Goal: Navigation & Orientation: Understand site structure

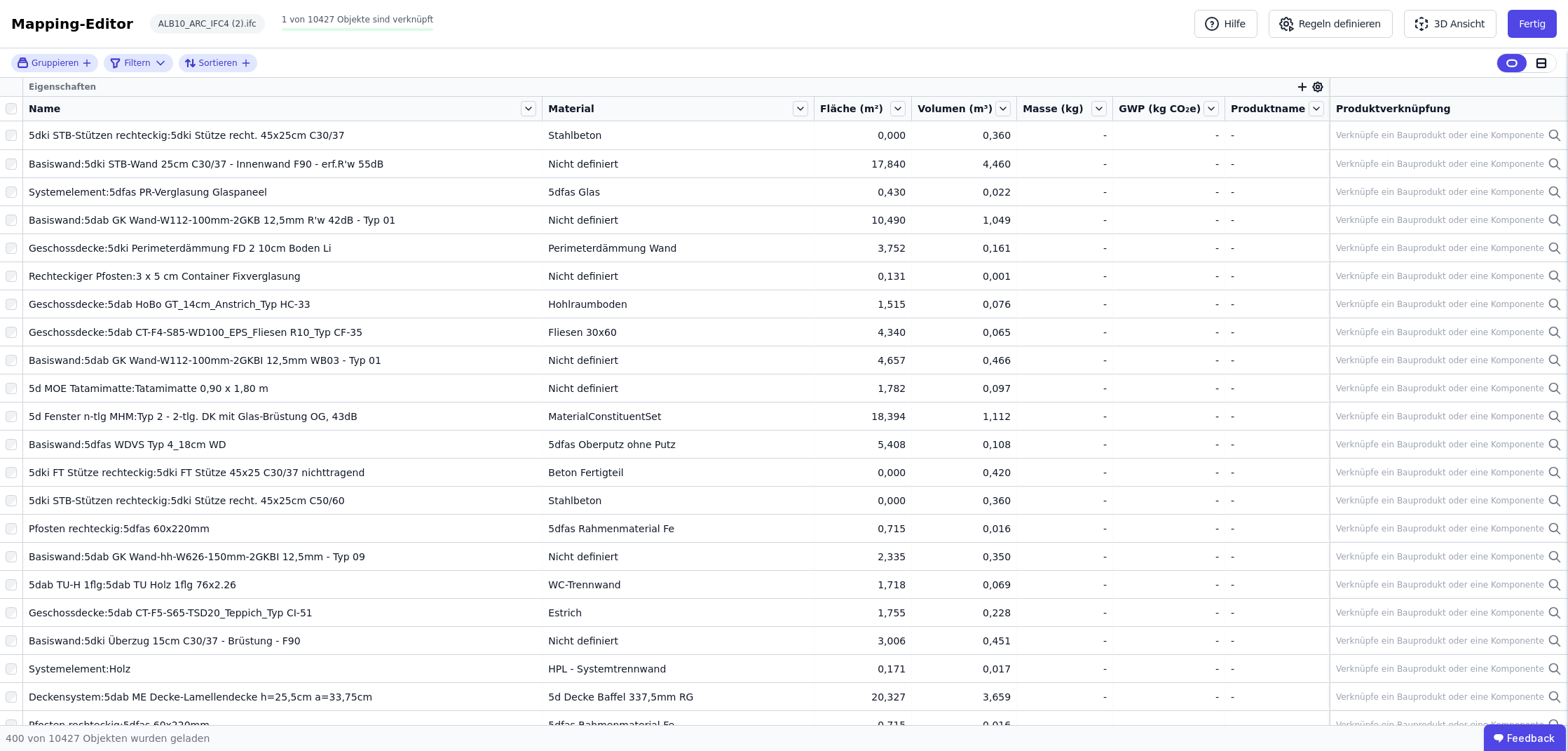
scroll to position [8039, 0]
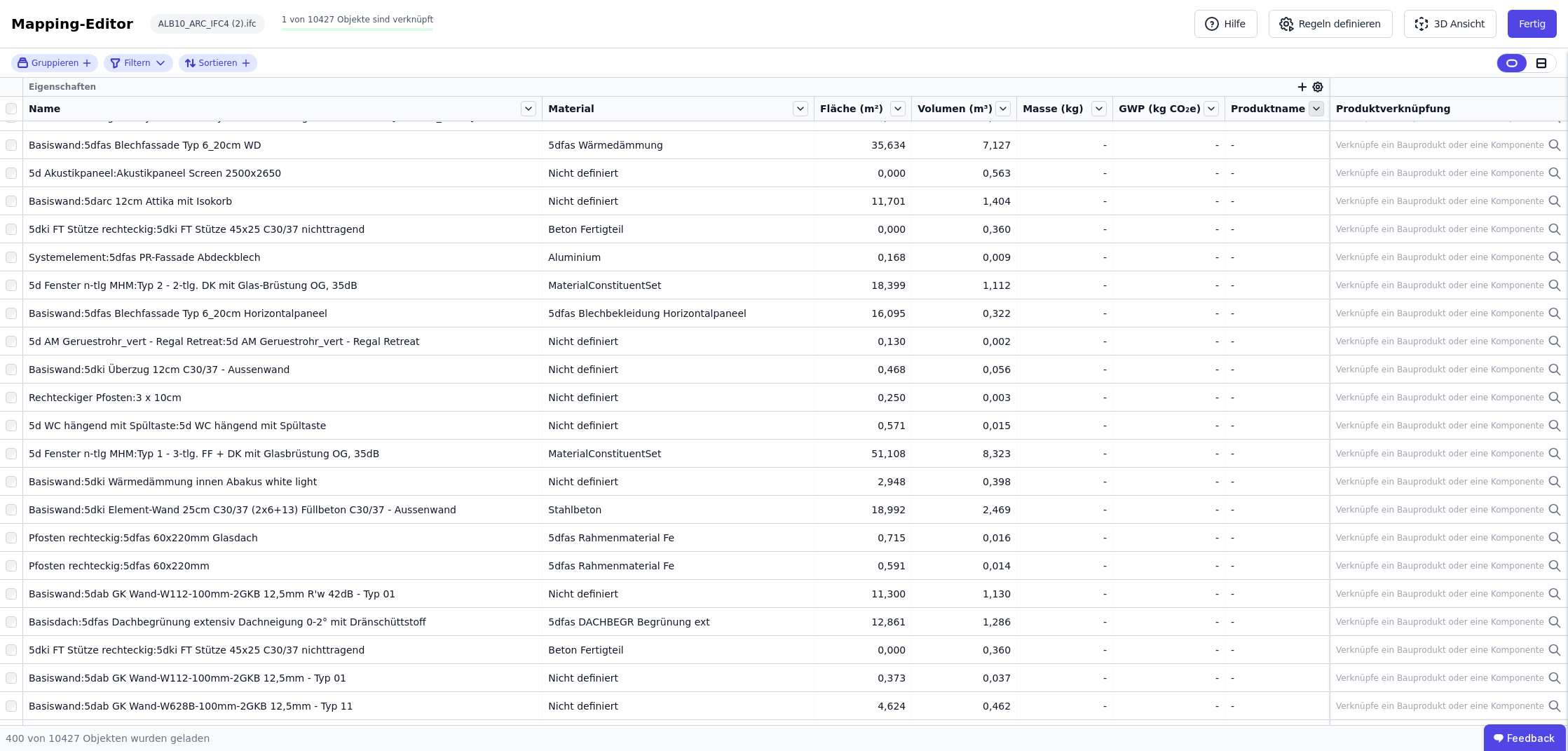
click at [1311, 106] on icon at bounding box center [1316, 109] width 16 height 16
click at [1209, 110] on icon at bounding box center [1211, 109] width 16 height 16
click at [1103, 106] on icon at bounding box center [1099, 109] width 16 height 16
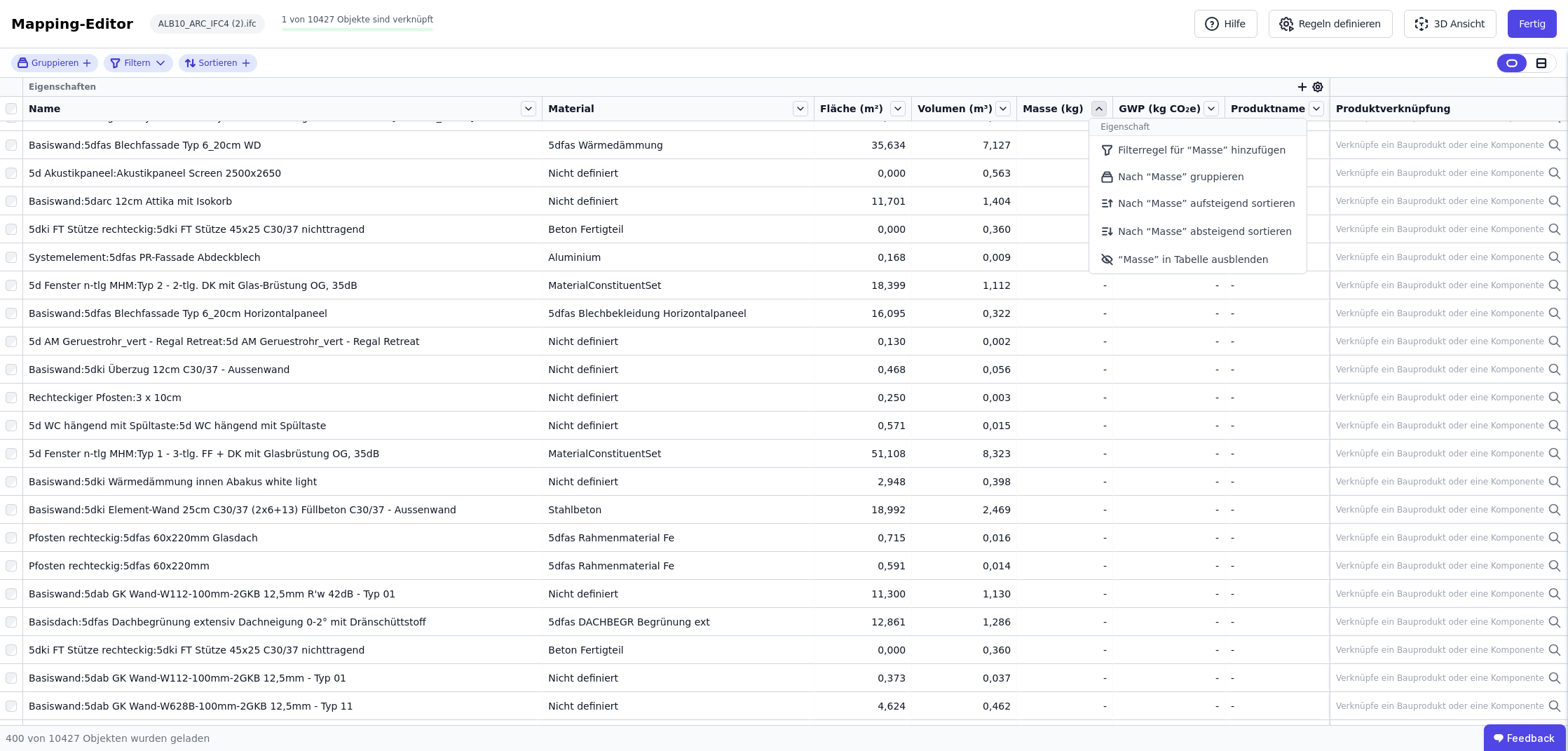
click at [1103, 106] on icon at bounding box center [1099, 109] width 16 height 16
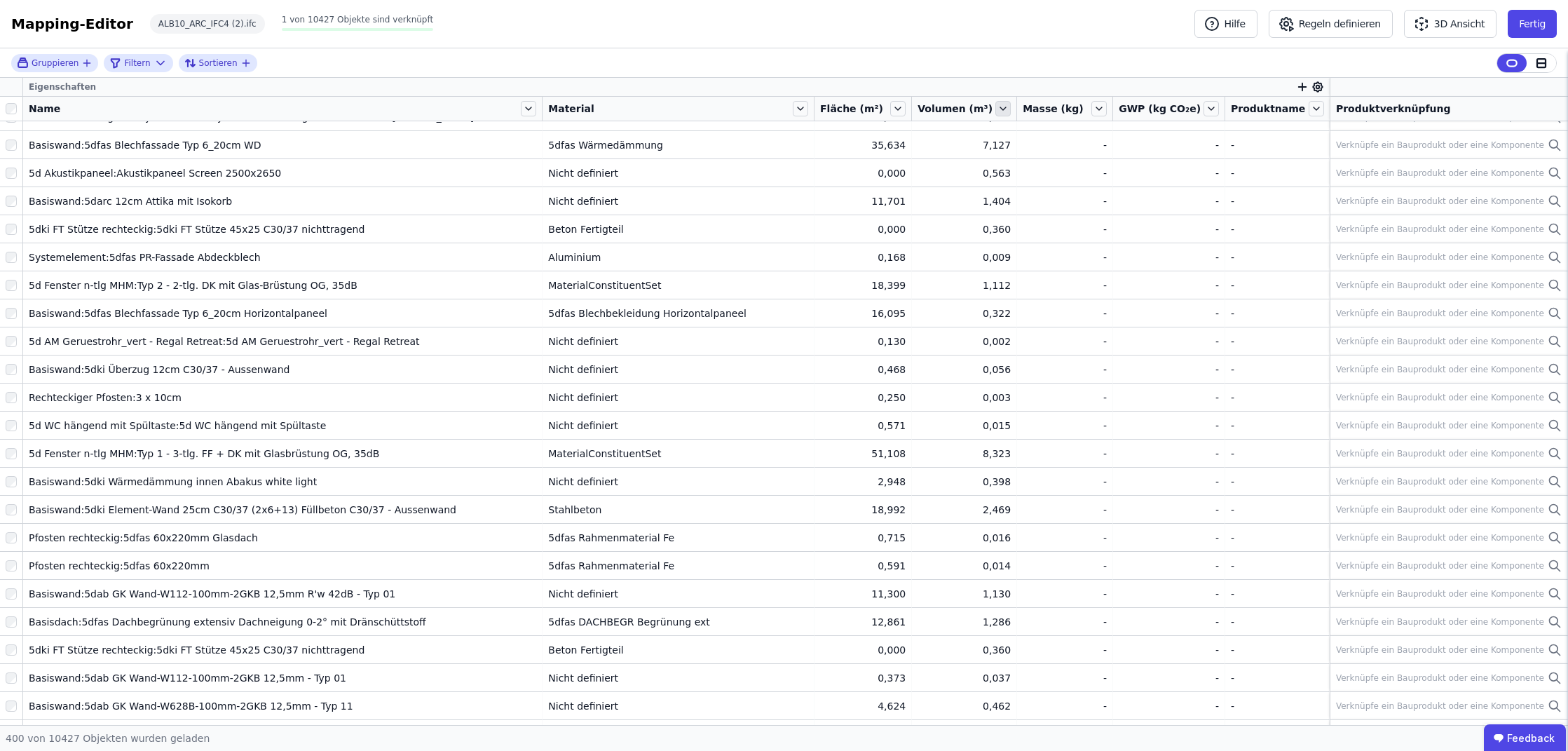
click at [1007, 109] on icon at bounding box center [1002, 109] width 16 height 16
click at [905, 108] on icon at bounding box center [898, 109] width 16 height 16
click at [526, 110] on icon at bounding box center [528, 108] width 6 height 2
click at [524, 110] on icon at bounding box center [528, 109] width 16 height 16
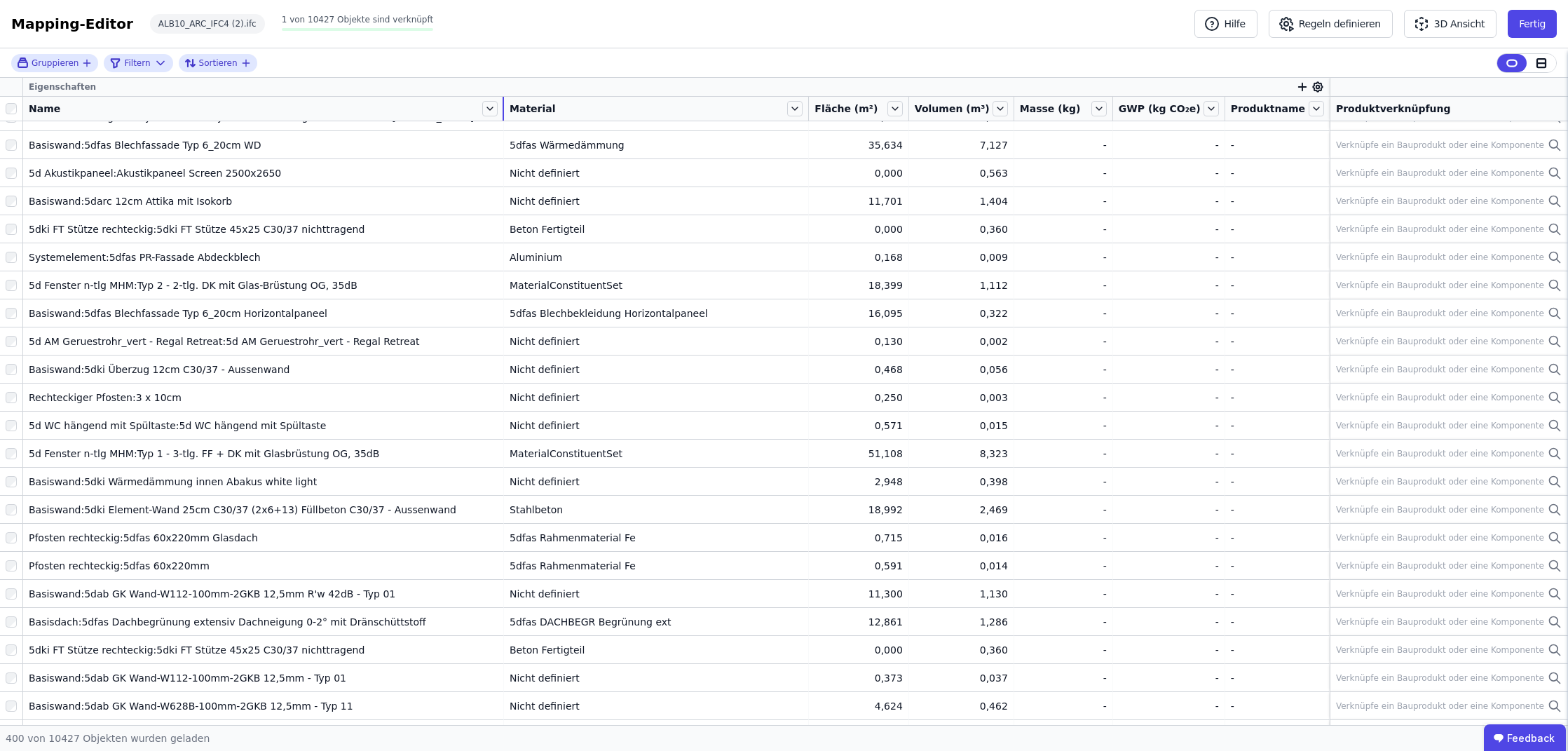
scroll to position [0, 0]
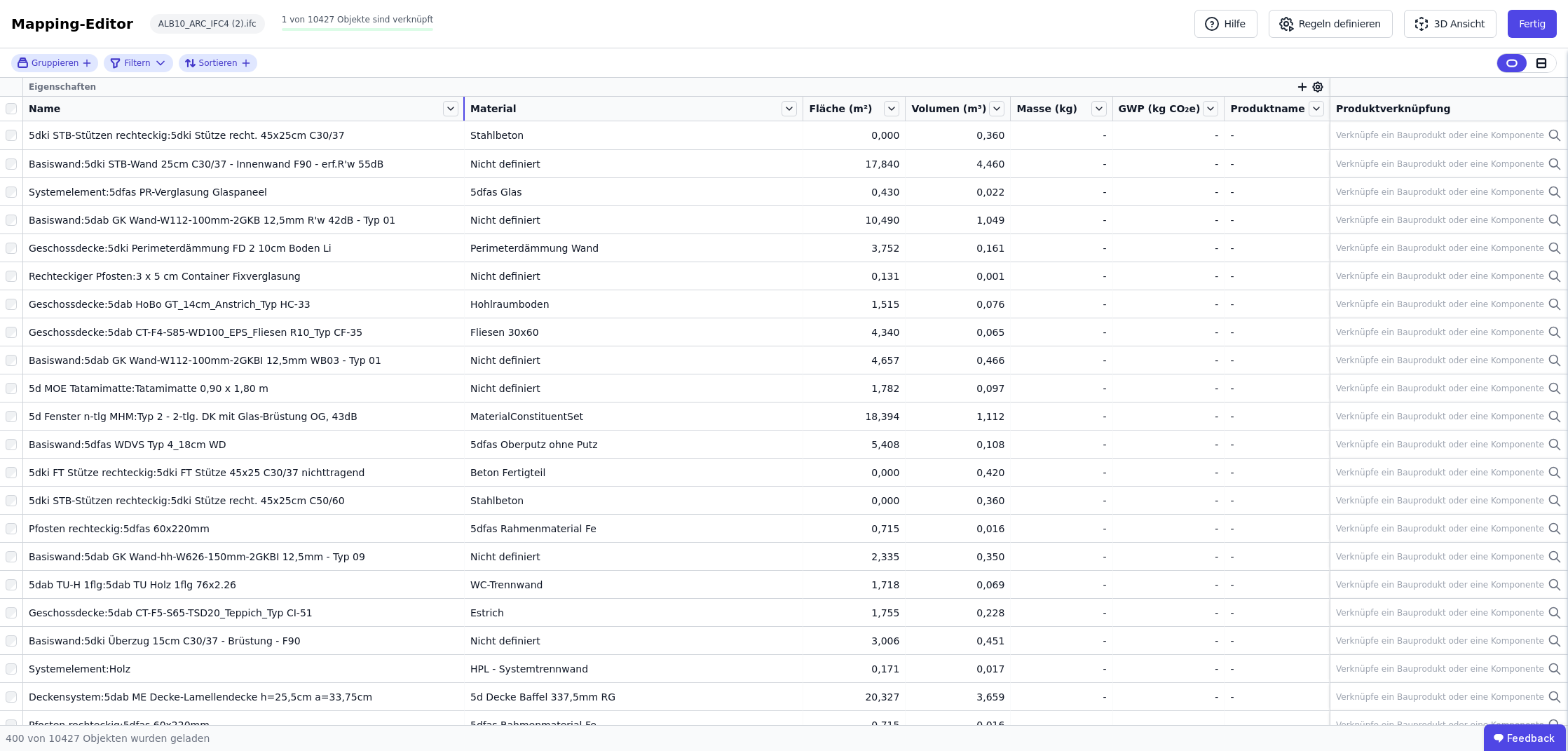
drag, startPoint x: 537, startPoint y: 110, endPoint x: 418, endPoint y: 115, distance: 119.1
click at [418, 115] on div "Name" at bounding box center [243, 108] width 441 height 24
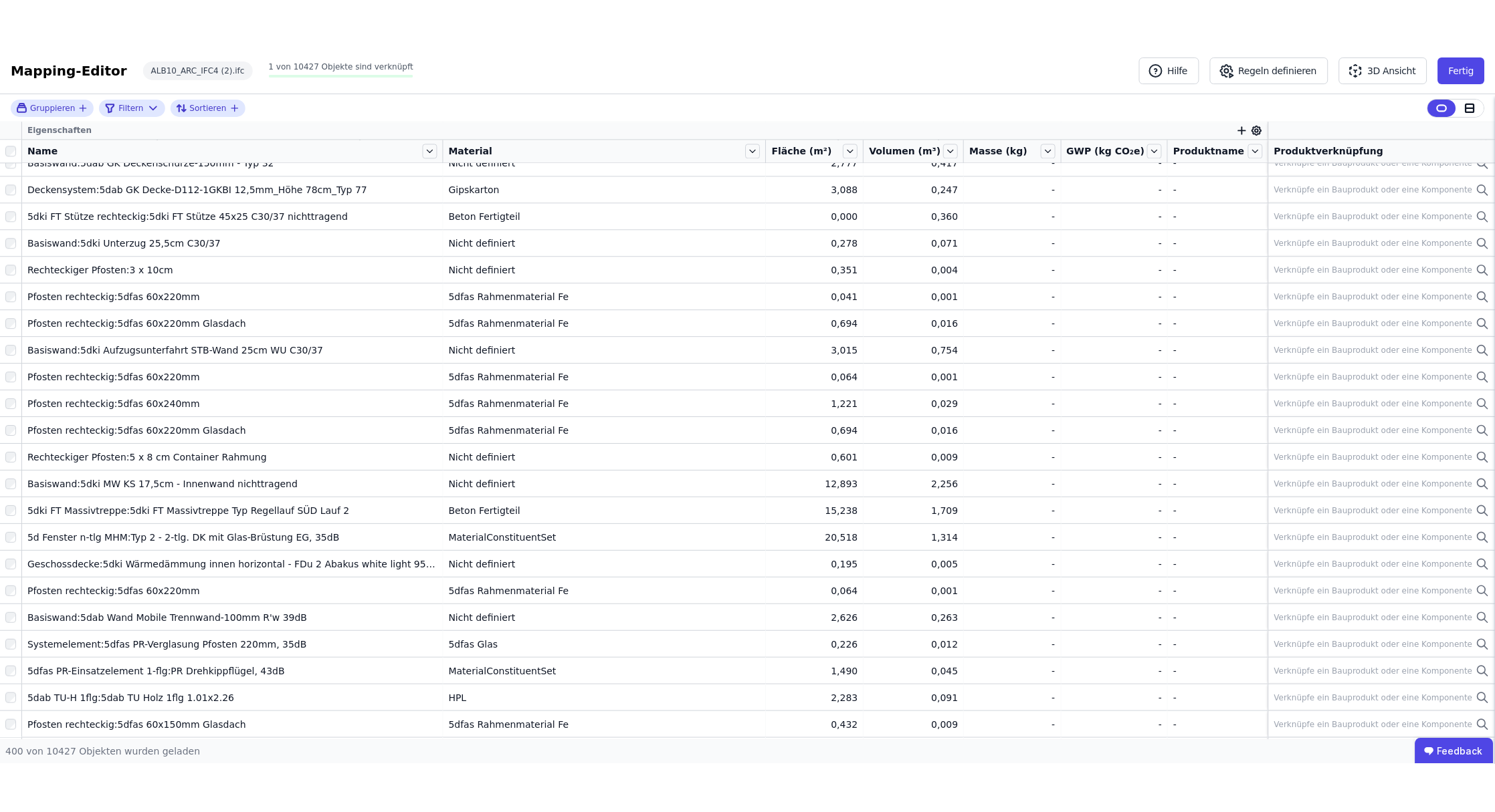
scroll to position [3852, 0]
